Goal: Use online tool/utility

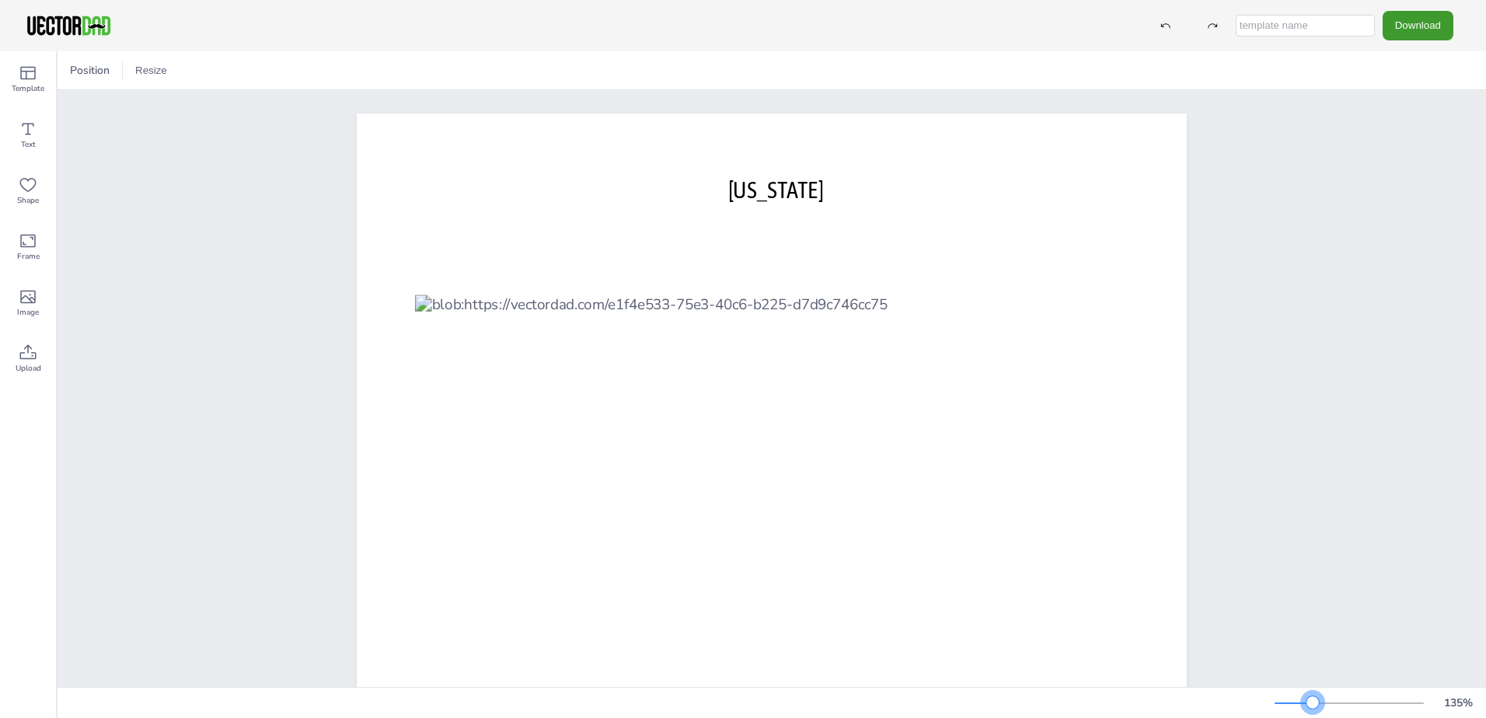
drag, startPoint x: 1303, startPoint y: 703, endPoint x: 1313, endPoint y: 699, distance: 10.1
click at [1313, 699] on div at bounding box center [1312, 702] width 12 height 12
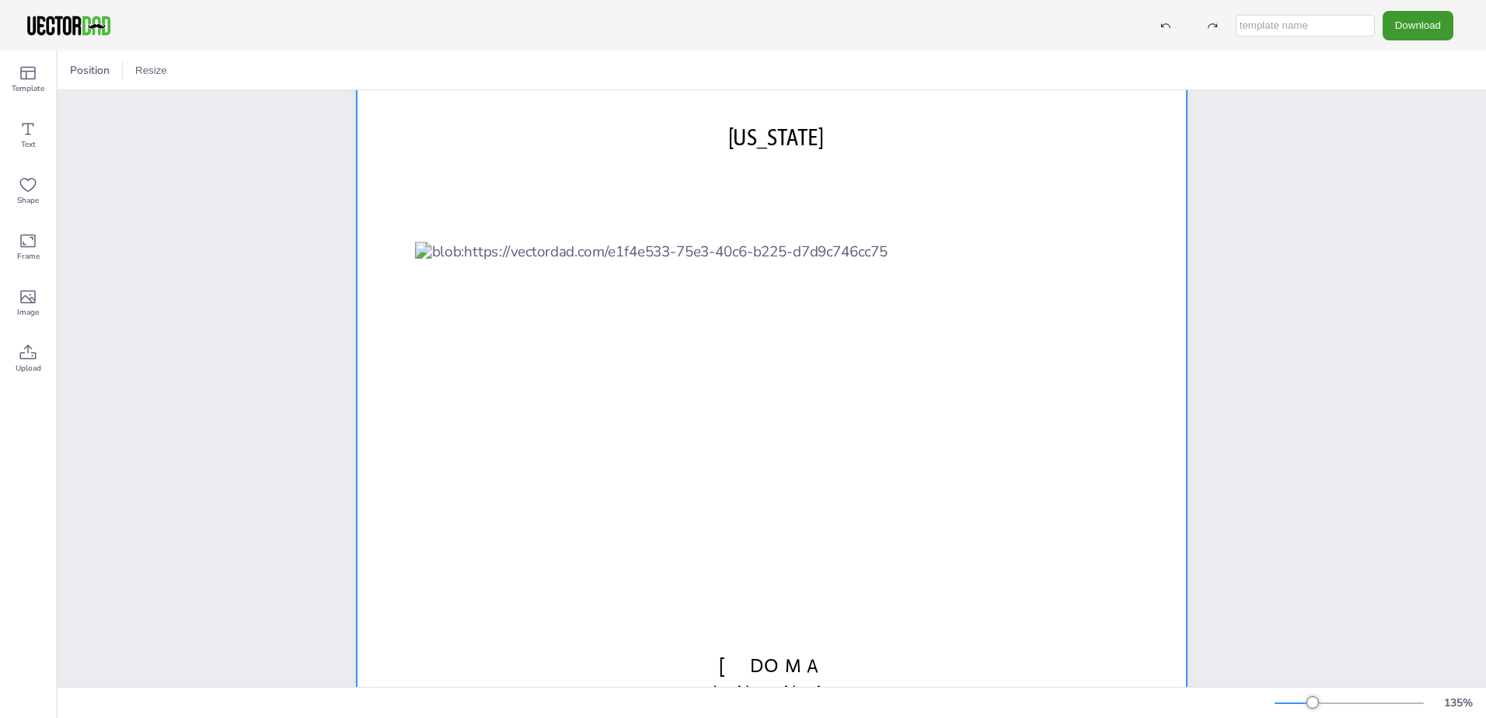
scroll to position [103, 0]
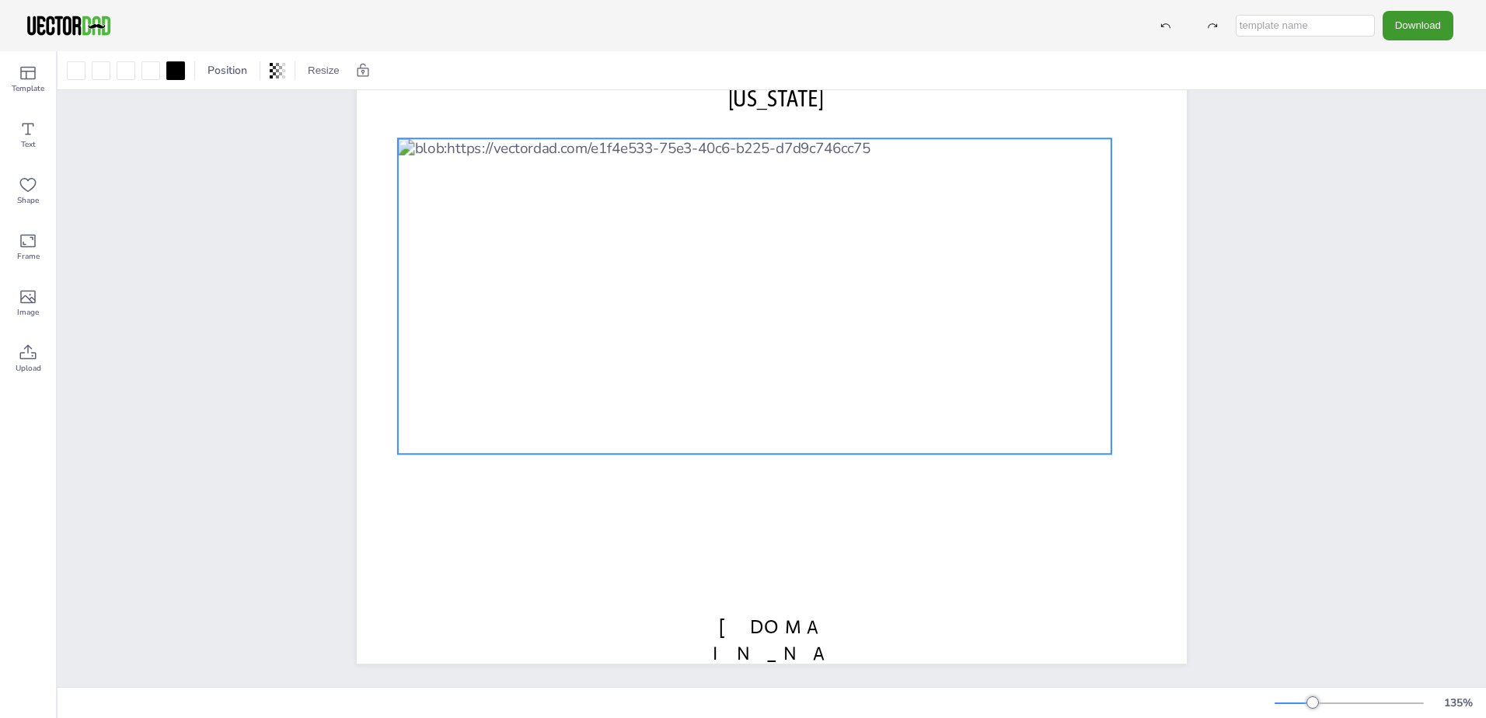
drag, startPoint x: 570, startPoint y: 428, endPoint x: 553, endPoint y: 364, distance: 66.7
click at [553, 364] on div at bounding box center [754, 296] width 713 height 316
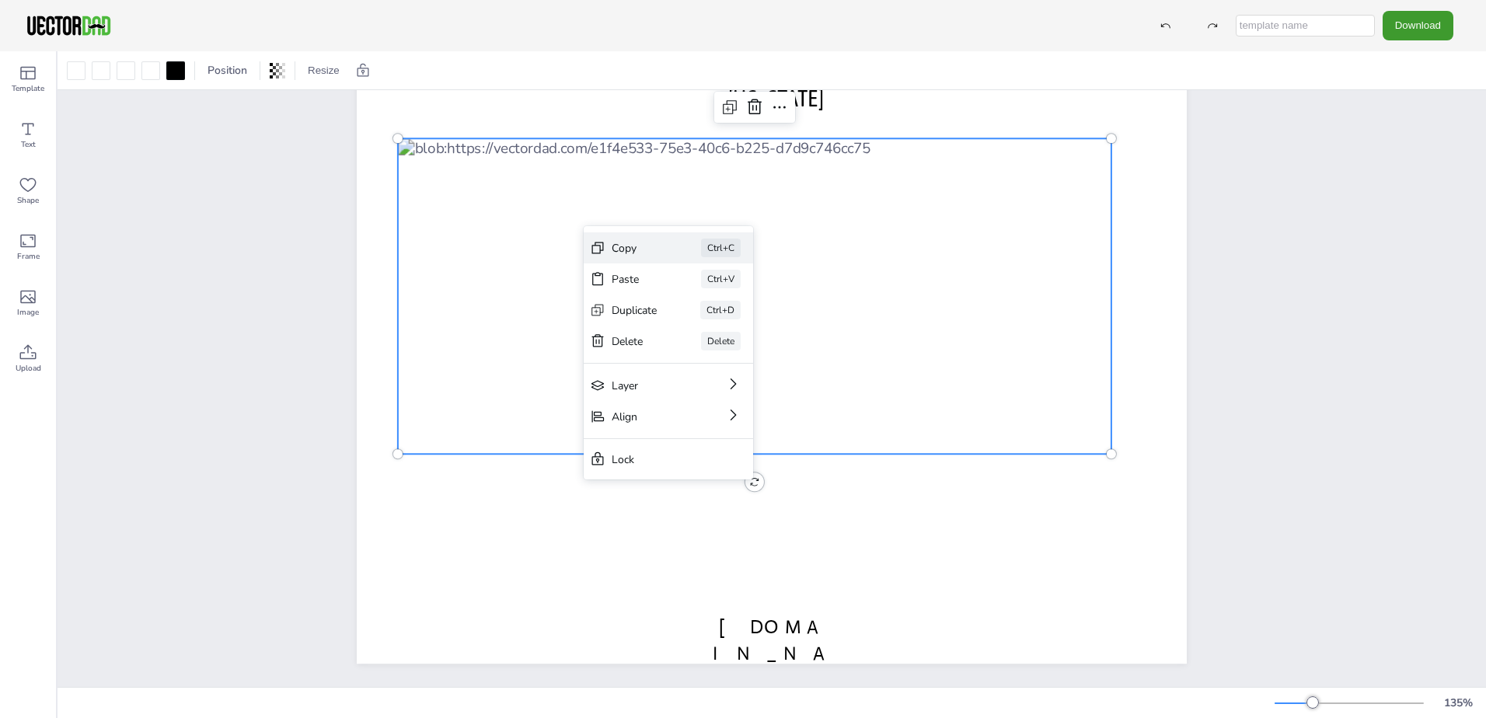
click at [638, 252] on div "Copy" at bounding box center [635, 248] width 46 height 15
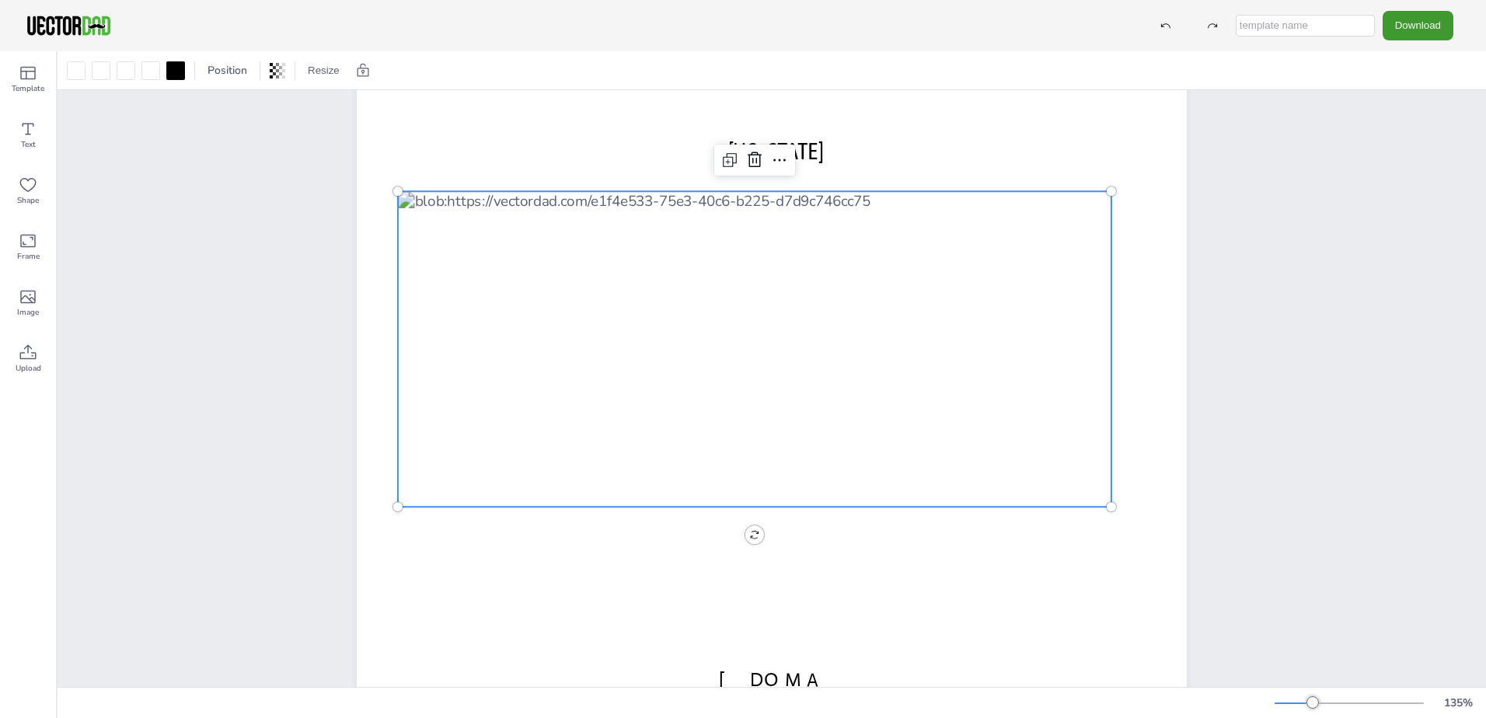
scroll to position [0, 0]
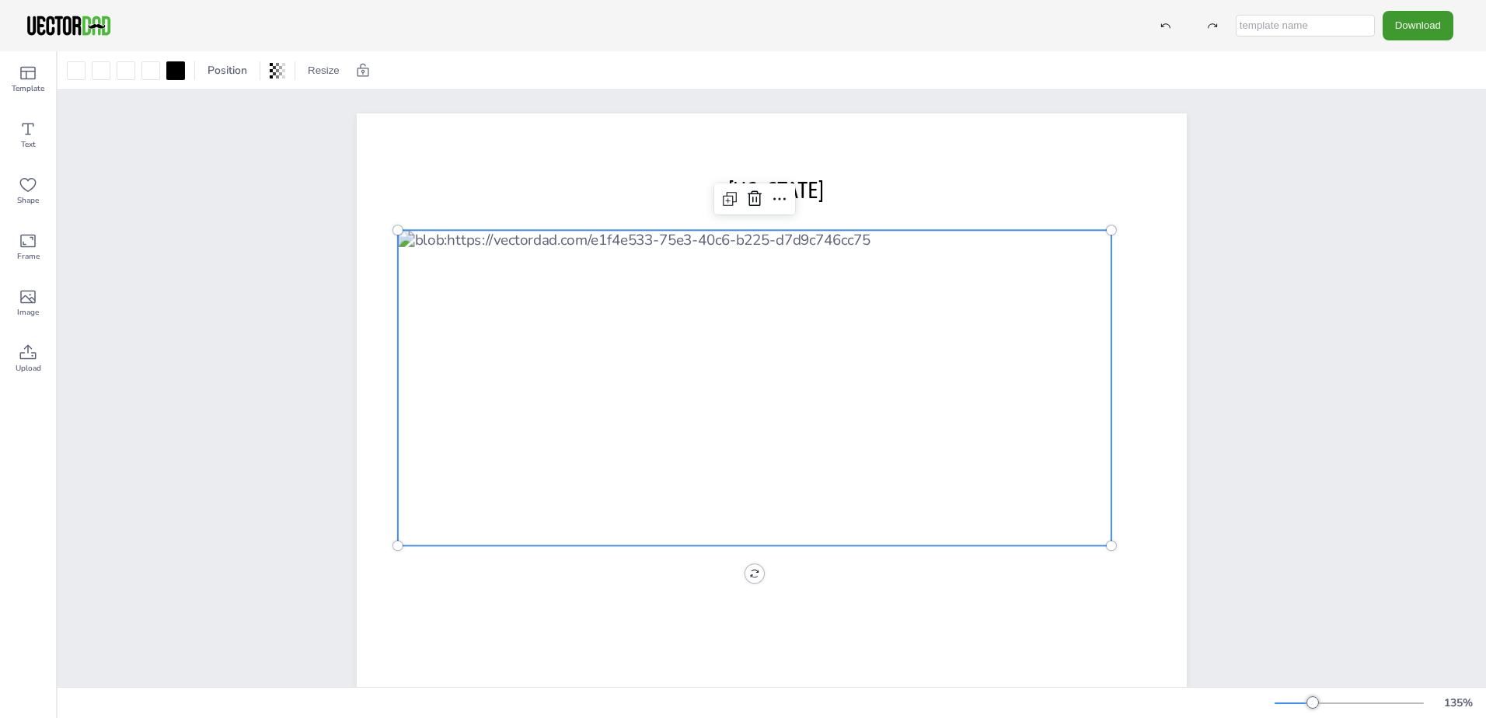
click at [539, 477] on div at bounding box center [754, 388] width 713 height 316
click at [534, 484] on div at bounding box center [754, 388] width 713 height 316
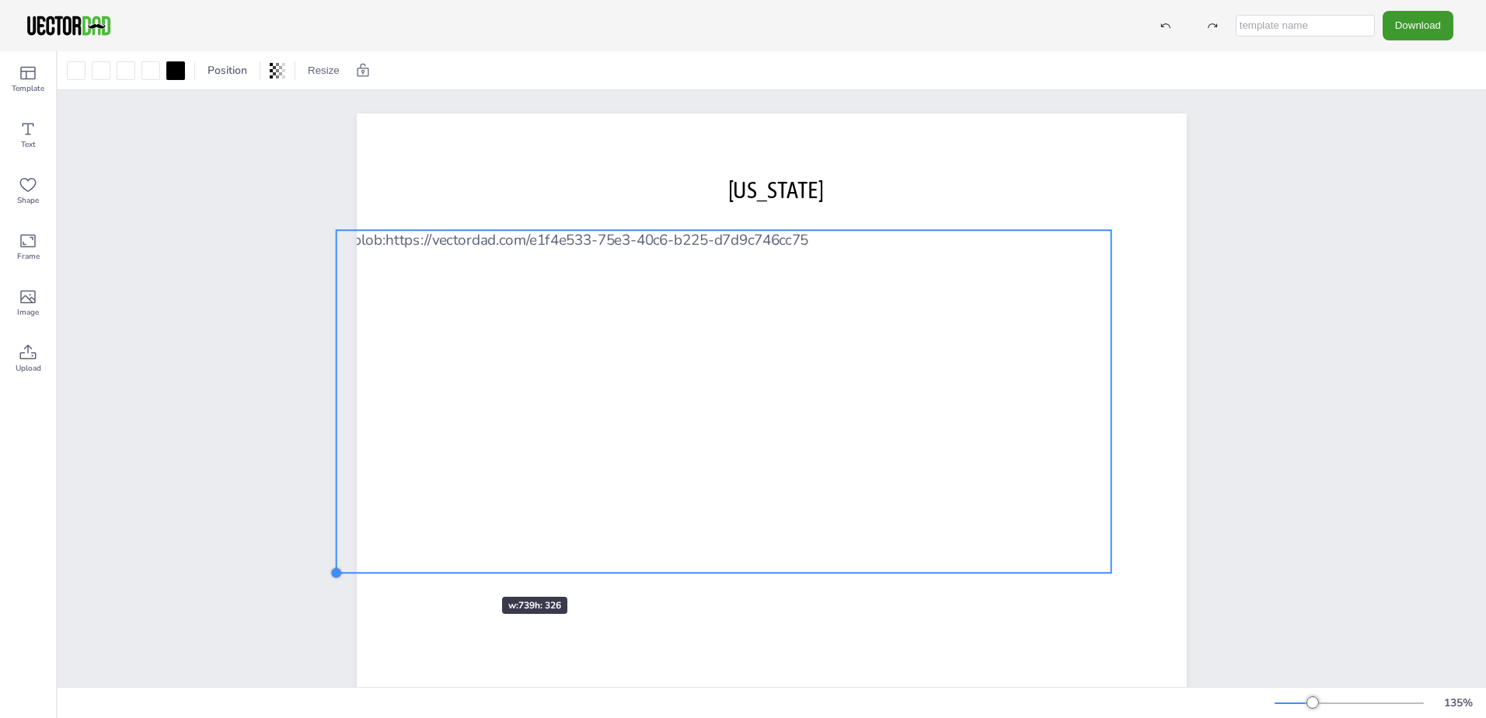
drag, startPoint x: 389, startPoint y: 542, endPoint x: 455, endPoint y: 569, distance: 71.4
click at [455, 569] on div "[US_STATE] [DOMAIN_NAME]" at bounding box center [772, 434] width 830 height 642
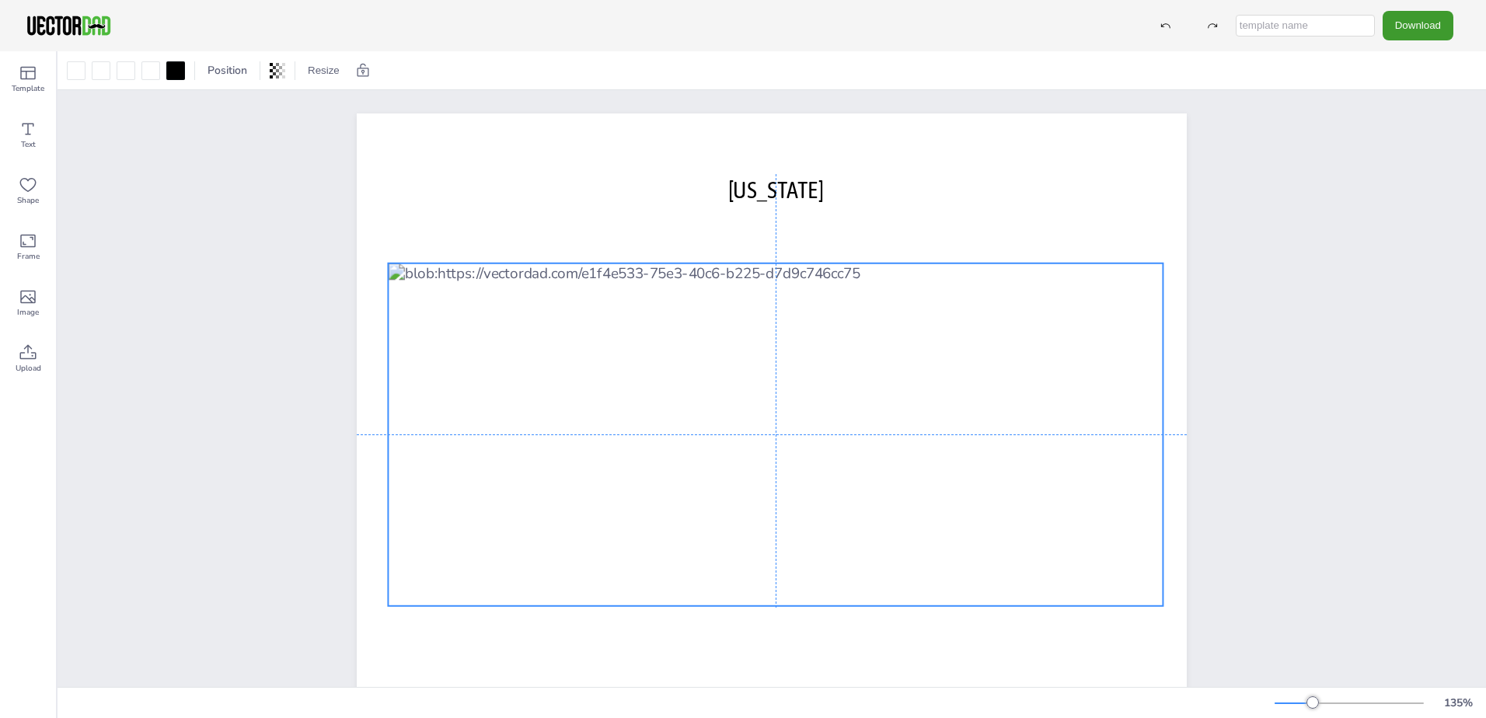
drag, startPoint x: 535, startPoint y: 230, endPoint x: 589, endPoint y: 265, distance: 64.0
click at [589, 265] on div at bounding box center [776, 434] width 775 height 343
click at [362, 68] on icon at bounding box center [363, 69] width 12 height 13
click at [113, 76] on div "Position" at bounding box center [90, 70] width 52 height 25
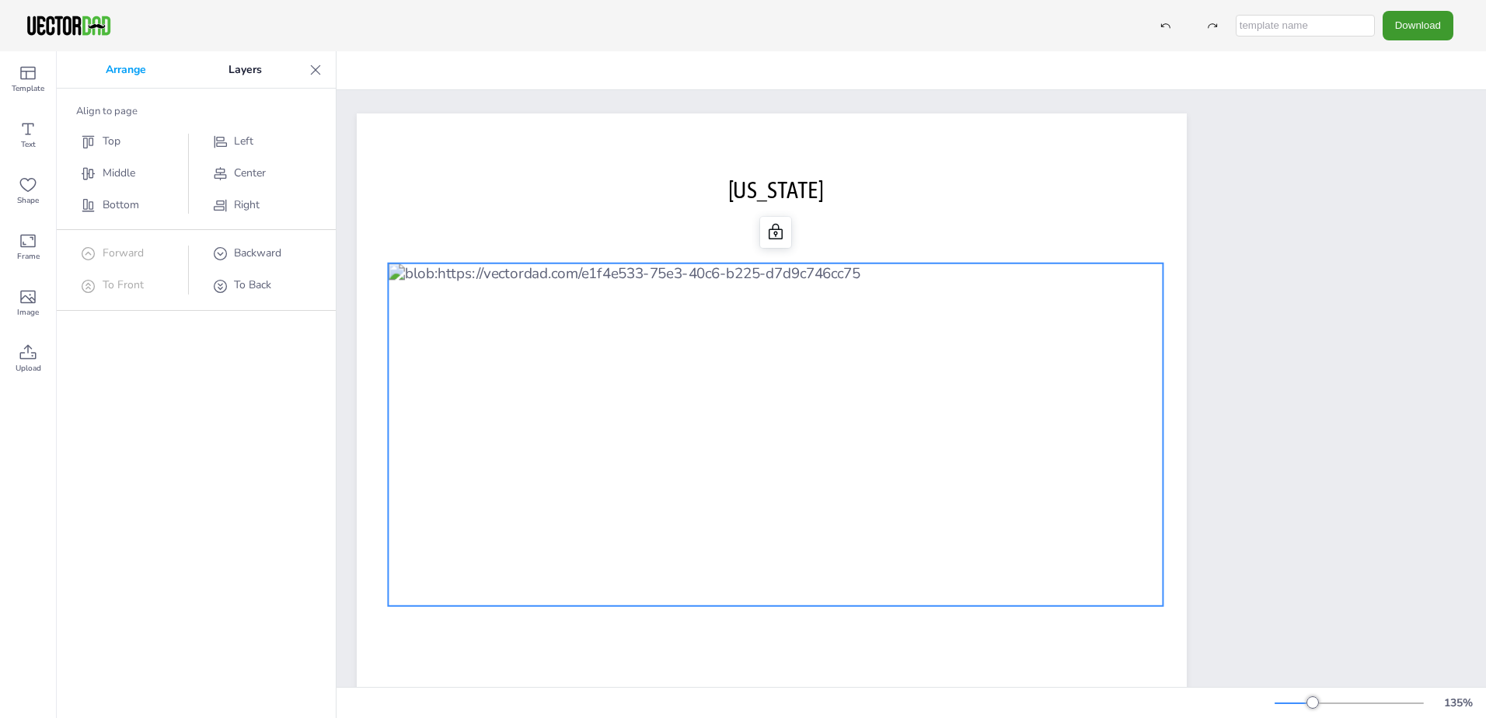
click at [113, 76] on p "Arrange" at bounding box center [126, 69] width 123 height 37
click at [312, 70] on icon at bounding box center [316, 70] width 16 height 16
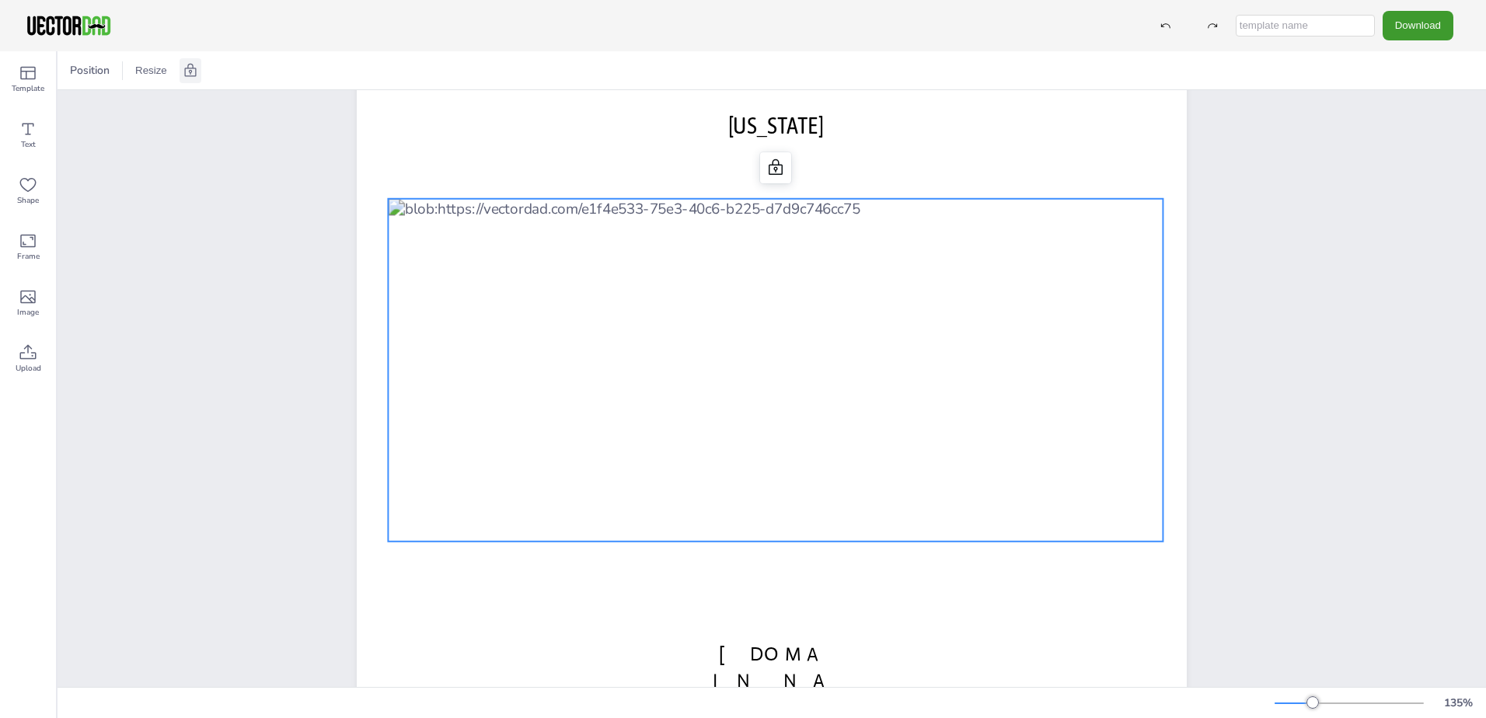
scroll to position [103, 0]
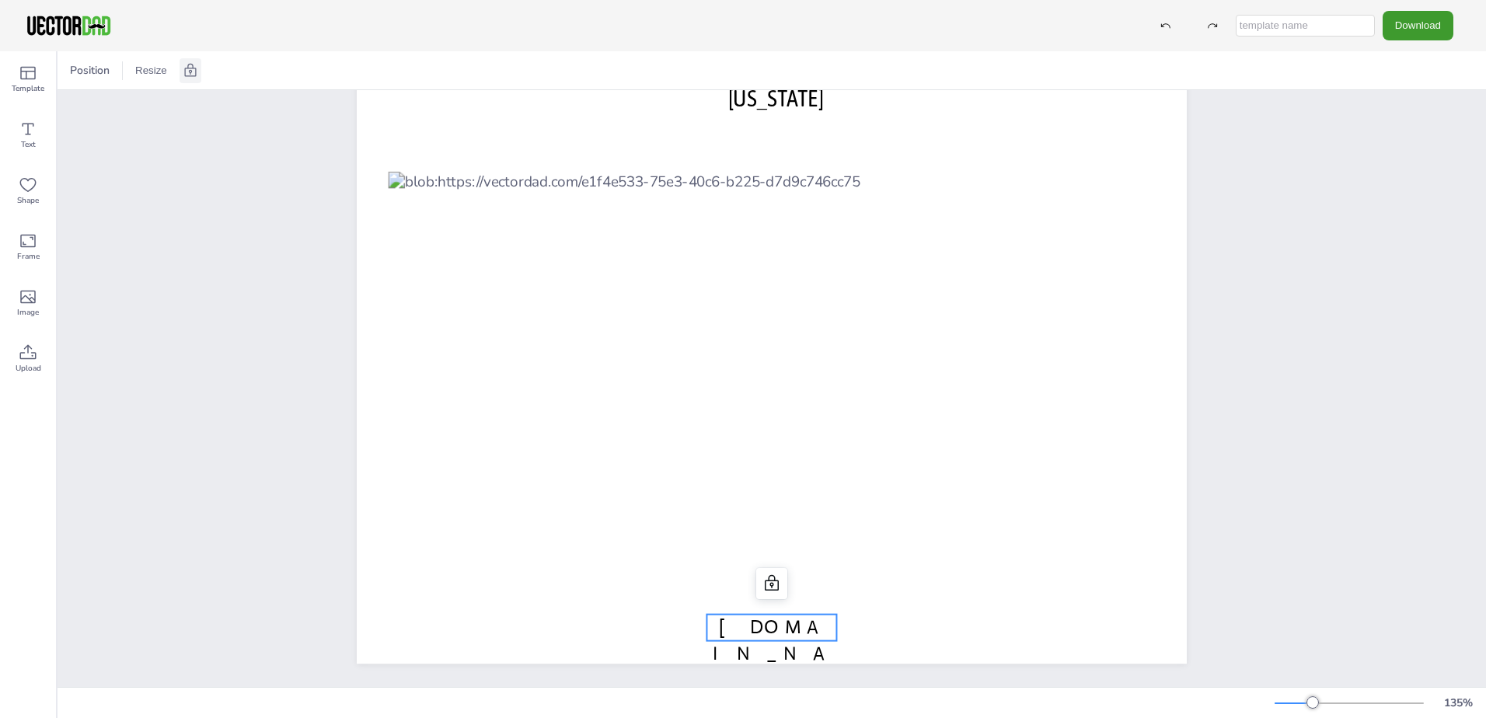
click at [759, 616] on span "[DOMAIN_NAME]" at bounding box center [771, 654] width 117 height 76
click at [769, 574] on icon at bounding box center [771, 583] width 19 height 19
click at [768, 579] on icon at bounding box center [771, 583] width 19 height 19
